Goal: Find specific page/section

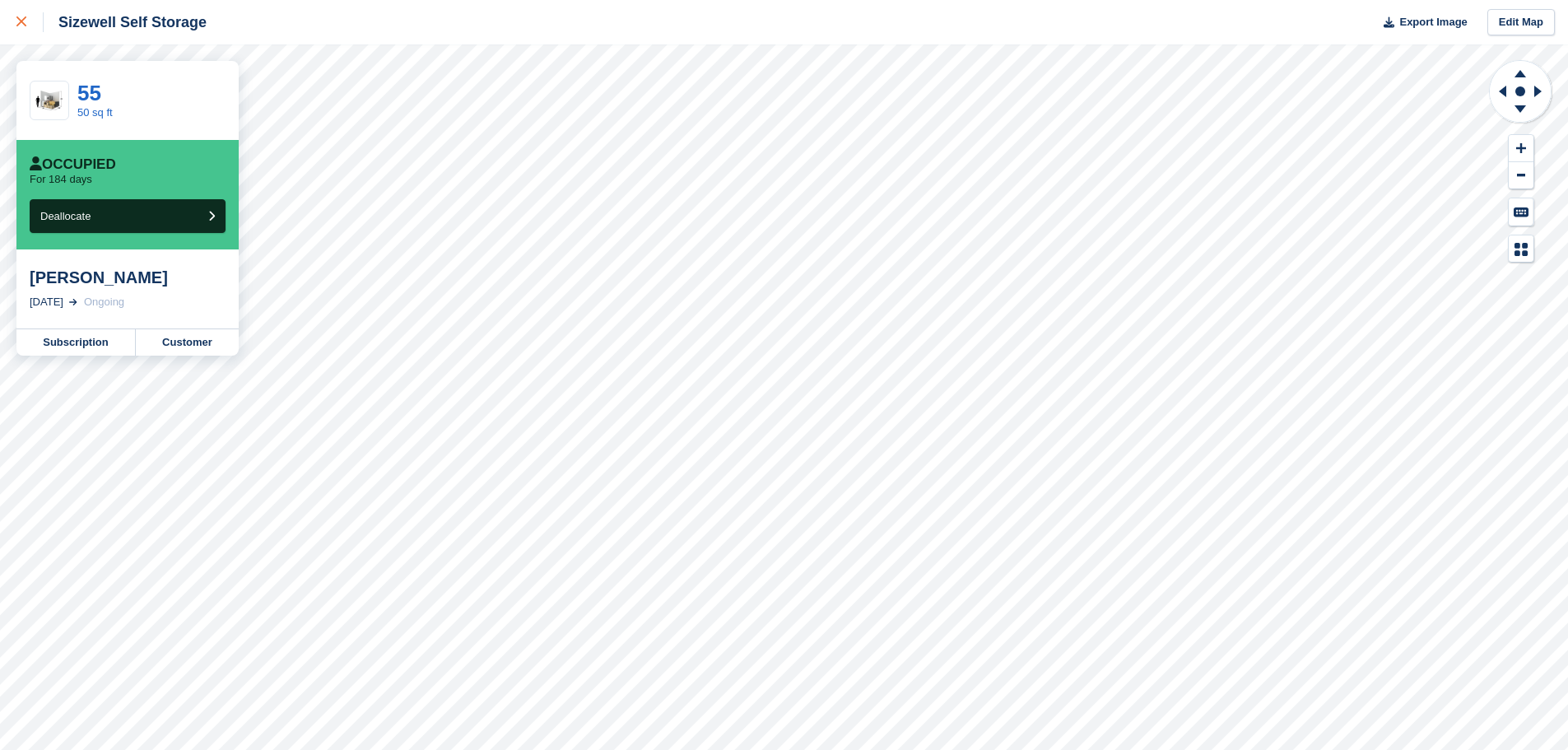
click at [15, 20] on link at bounding box center [22, 22] width 44 height 45
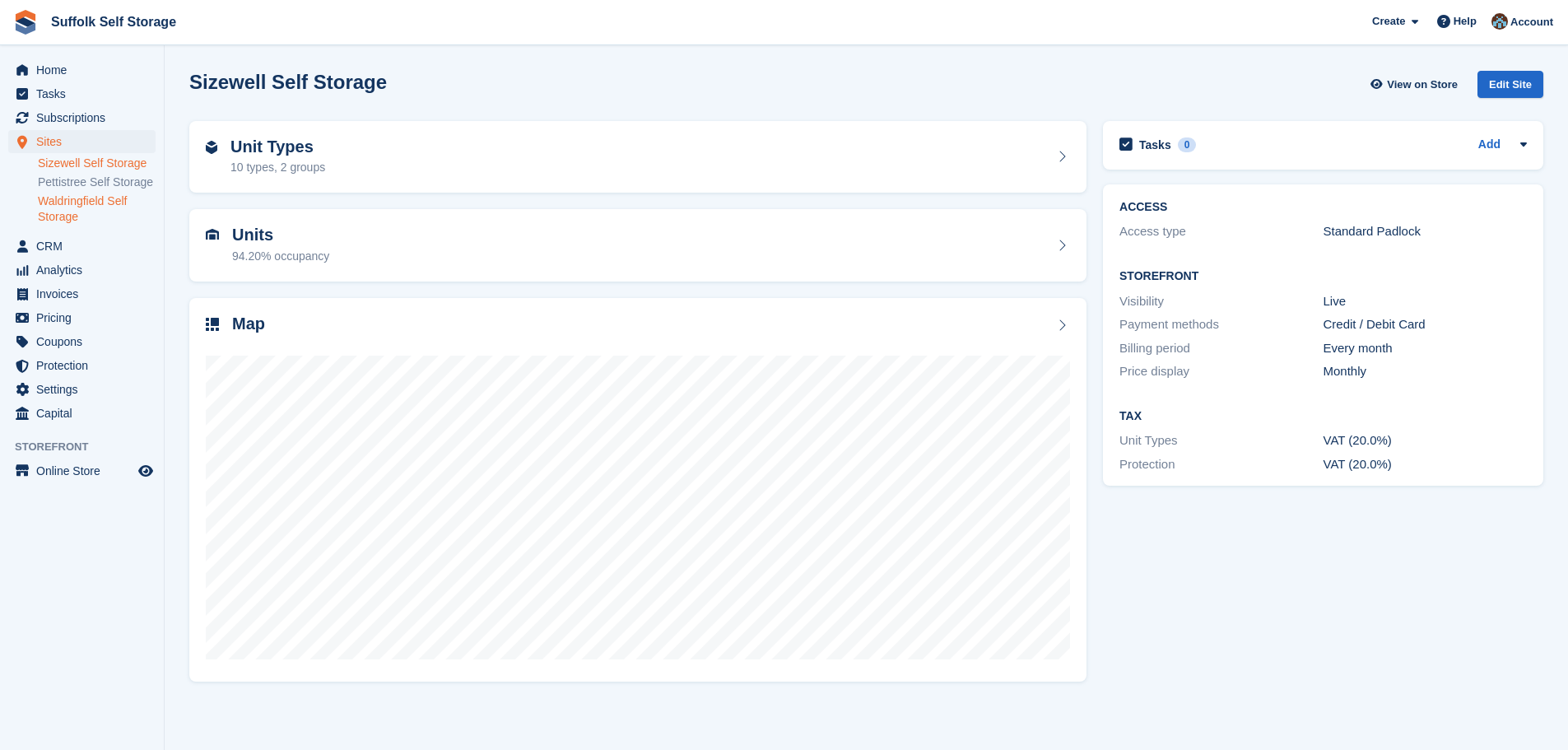
click at [87, 201] on link "Waldringfield Self Storage" at bounding box center [96, 209] width 118 height 32
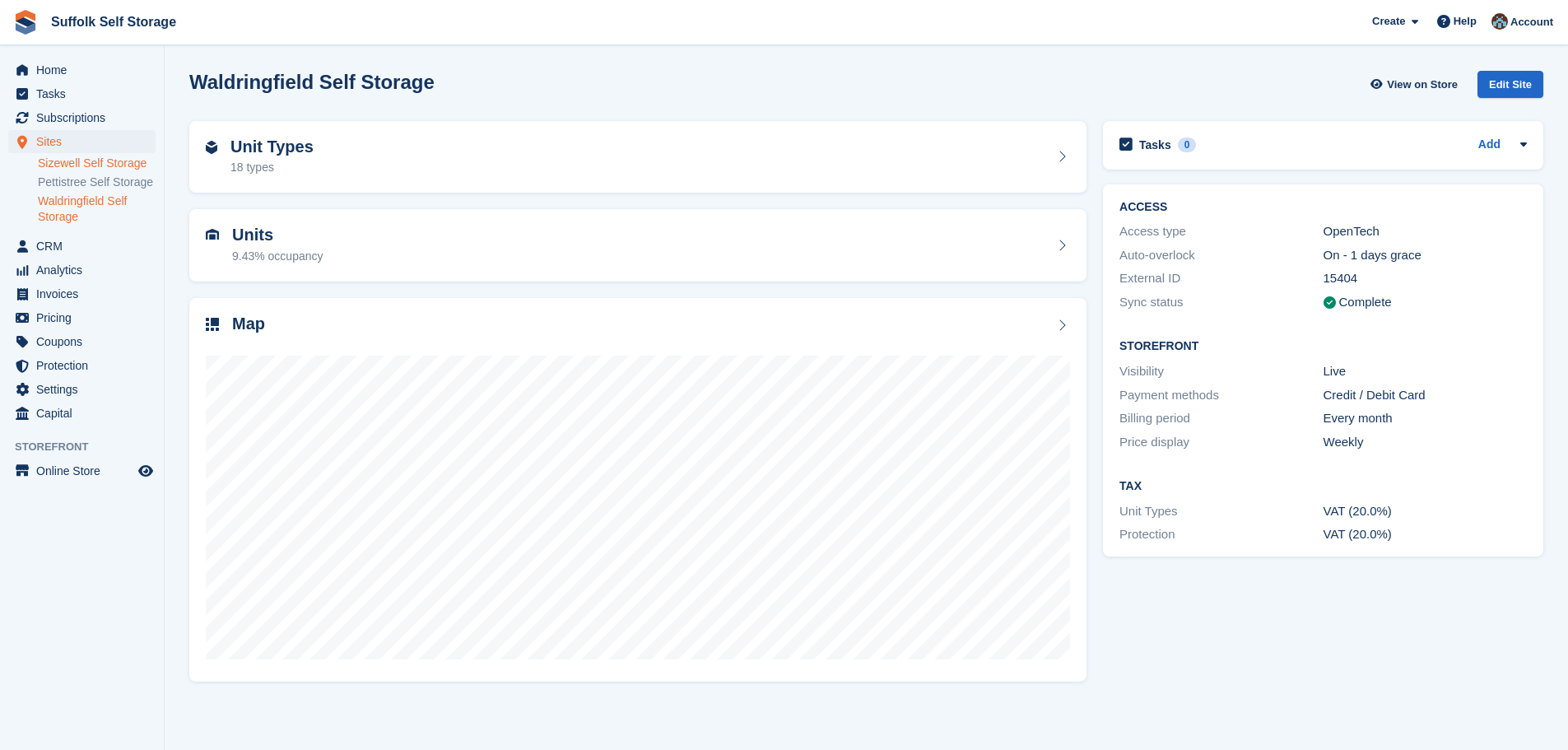
click at [113, 157] on link "Sizewell Self Storage" at bounding box center [96, 164] width 118 height 16
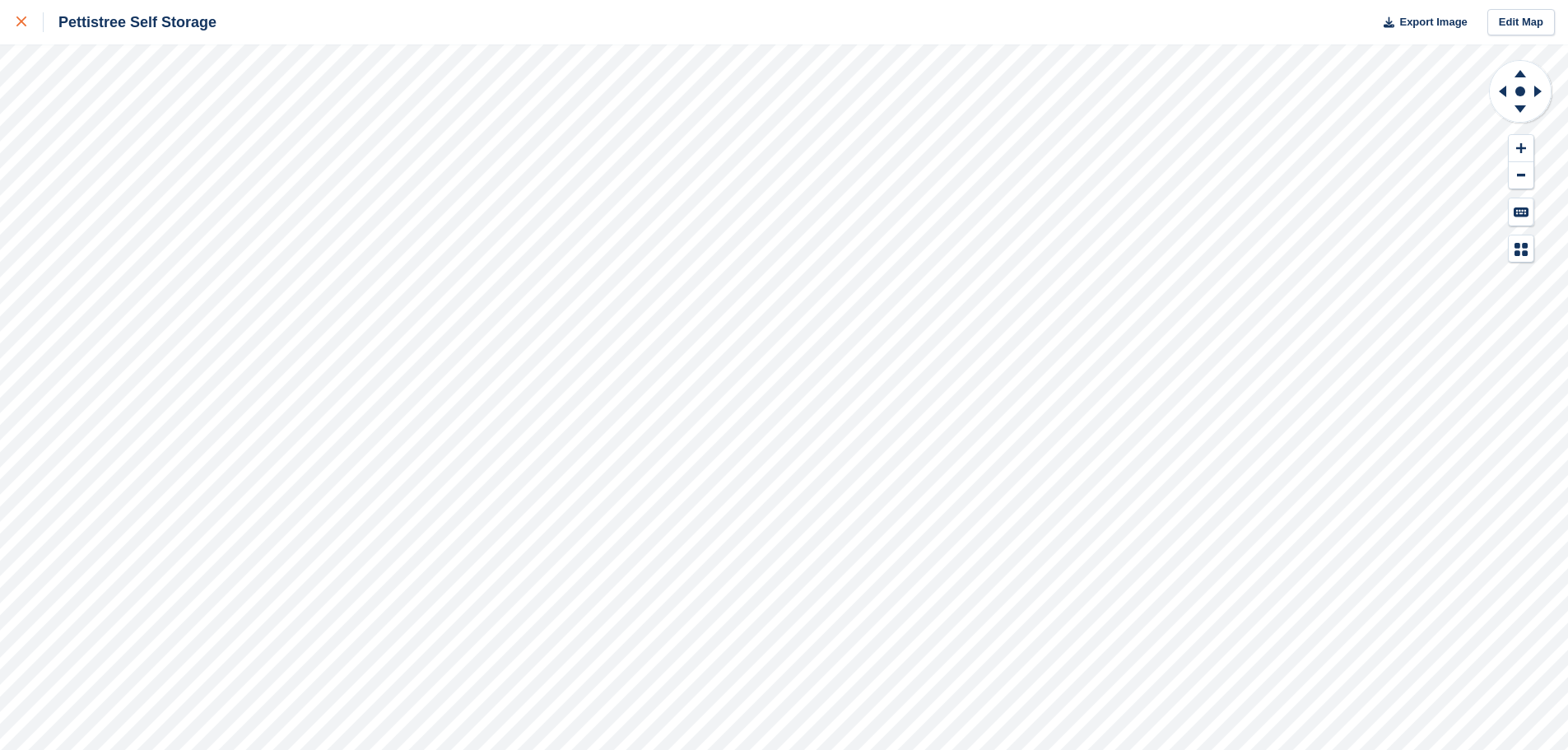
click at [25, 22] on icon at bounding box center [22, 22] width 10 height 10
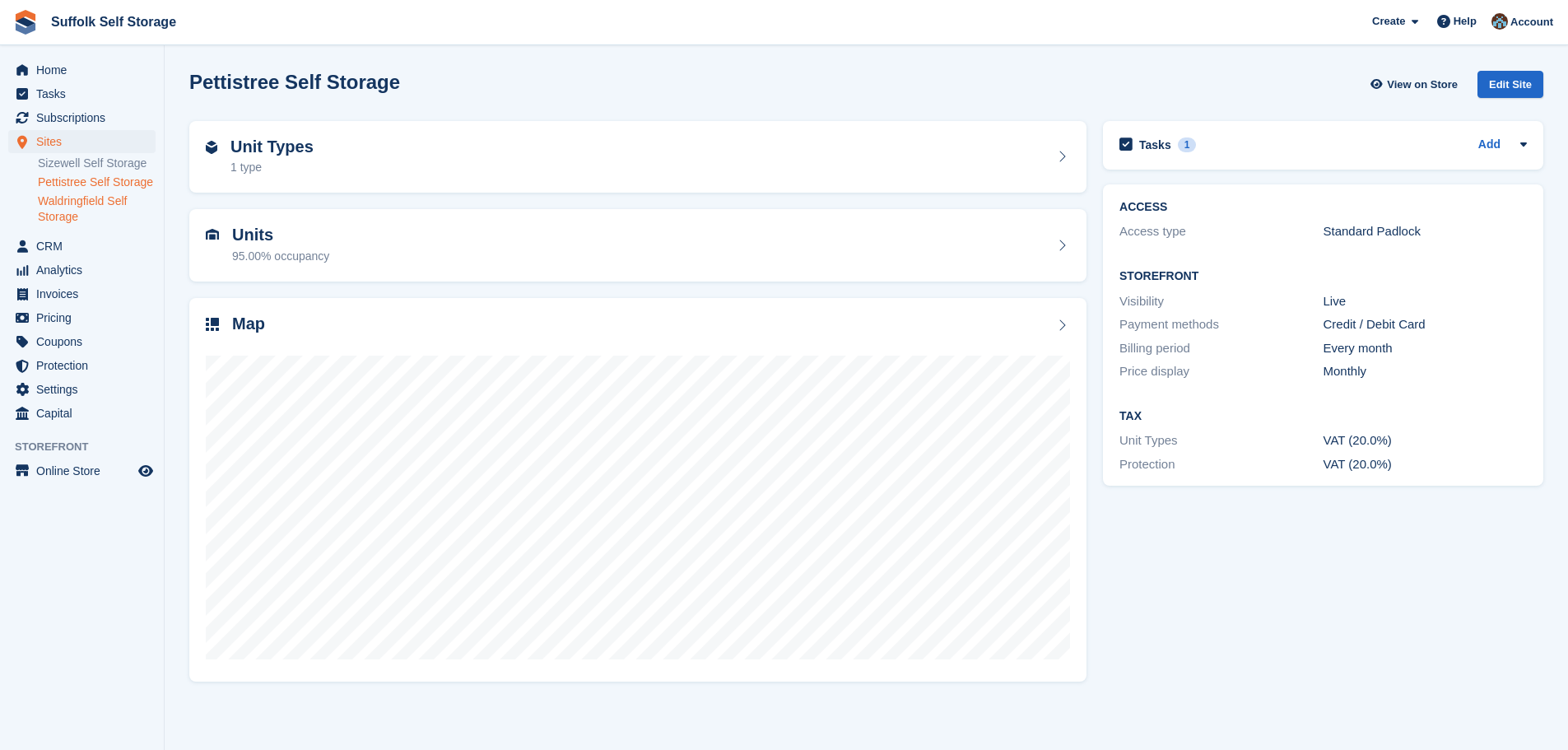
click at [80, 203] on link "Waldringfield Self Storage" at bounding box center [96, 209] width 118 height 32
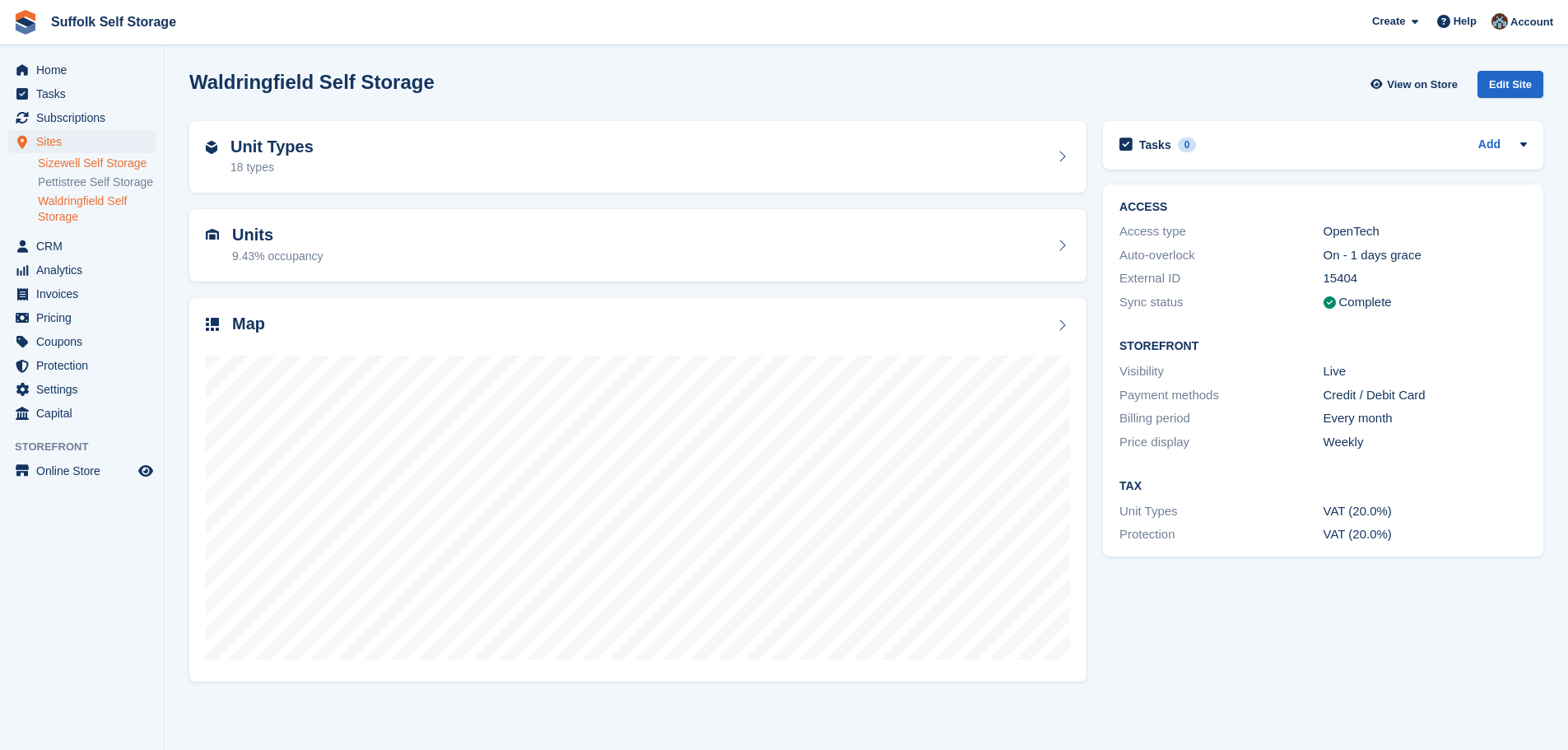
click at [82, 162] on link "Sizewell Self Storage" at bounding box center [96, 164] width 118 height 16
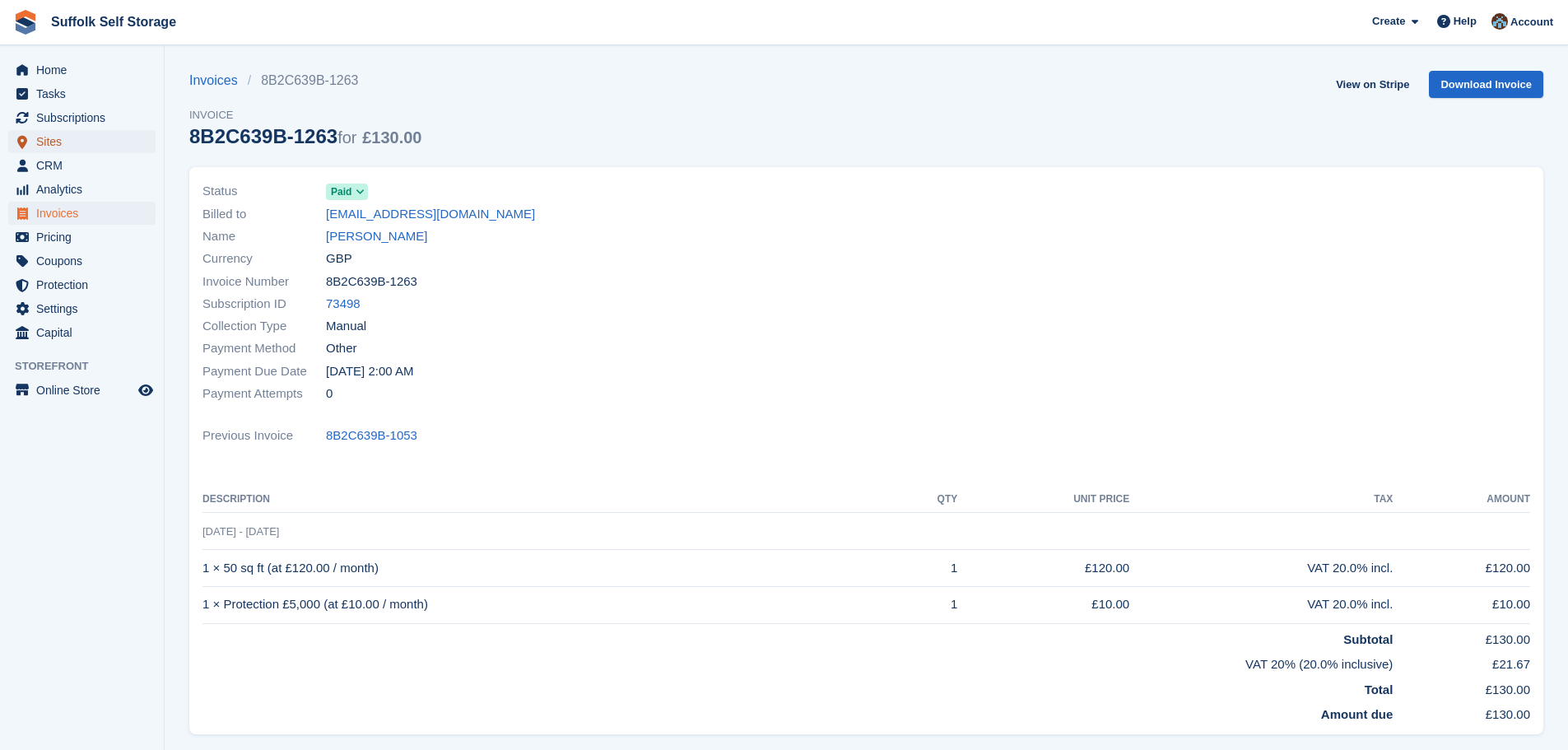
click at [55, 147] on span "Sites" at bounding box center [86, 141] width 99 height 23
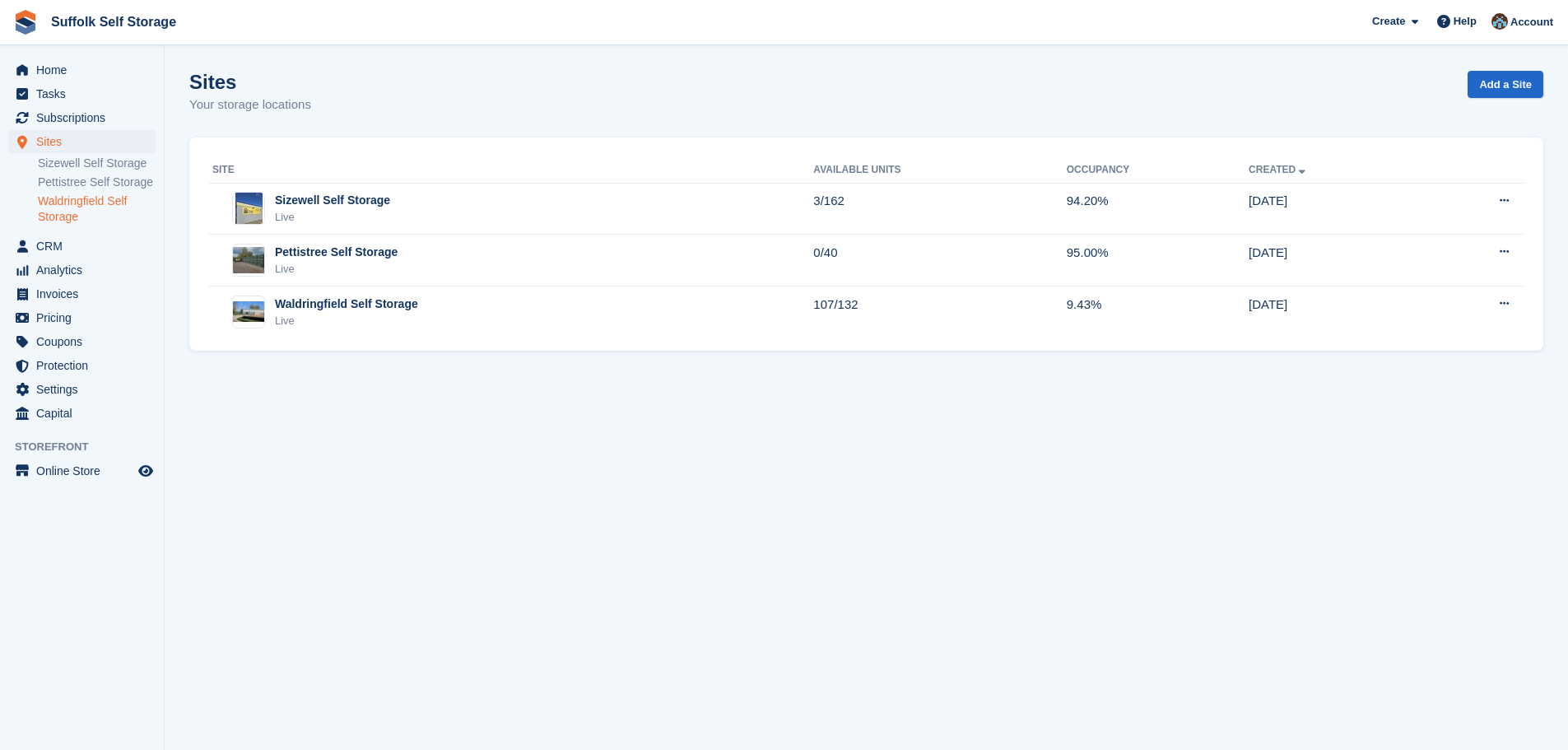
click at [89, 210] on link "Waldringfield Self Storage" at bounding box center [96, 209] width 118 height 32
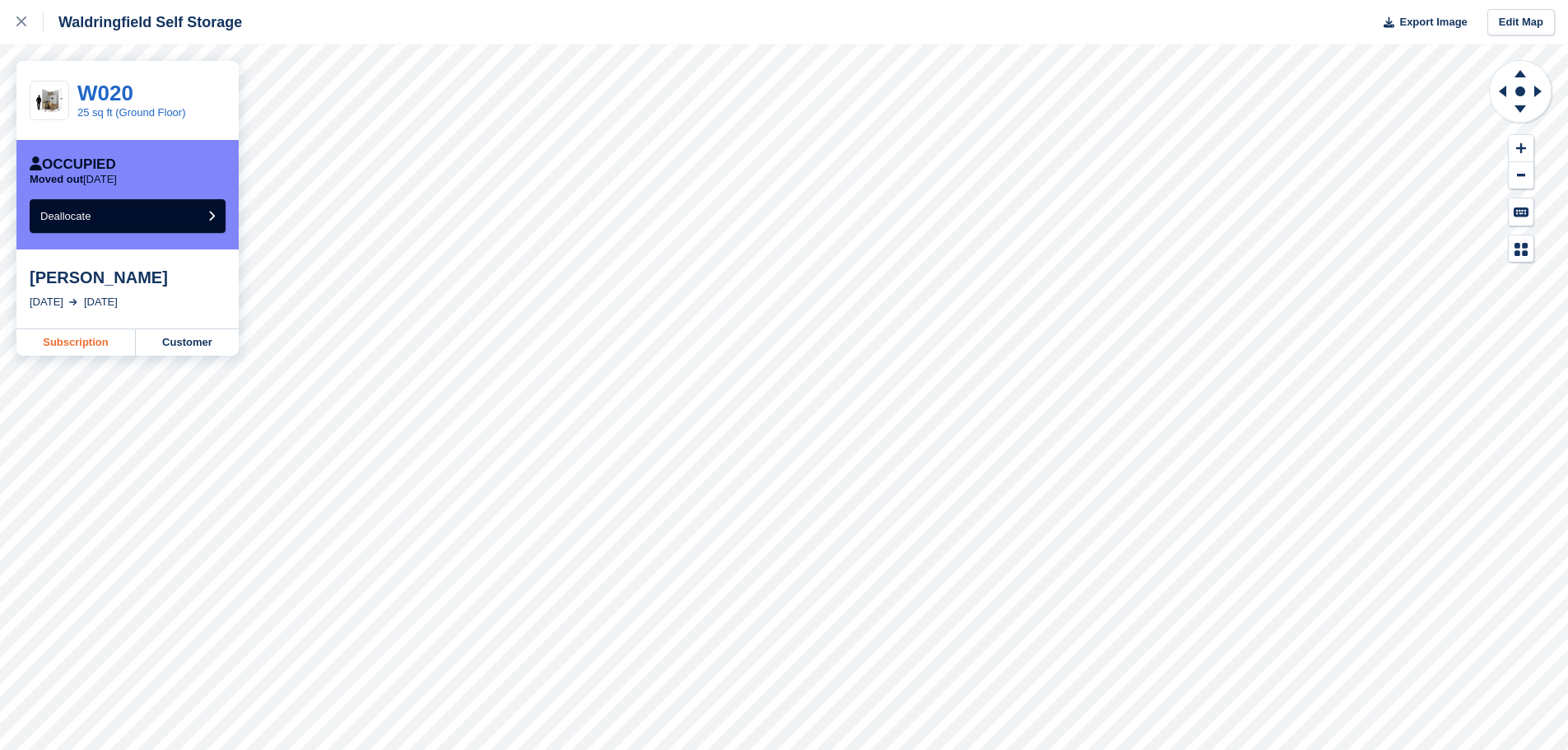
click at [73, 344] on link "Subscription" at bounding box center [76, 342] width 119 height 27
